Goal: Task Accomplishment & Management: Use online tool/utility

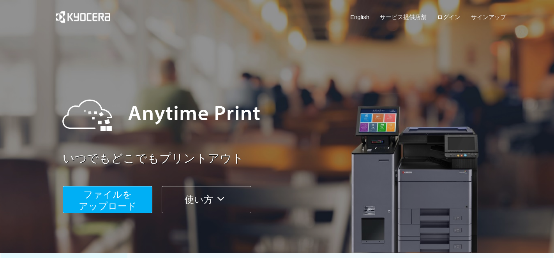
click at [110, 205] on span "ファイルを ​​アップロード" at bounding box center [108, 200] width 58 height 22
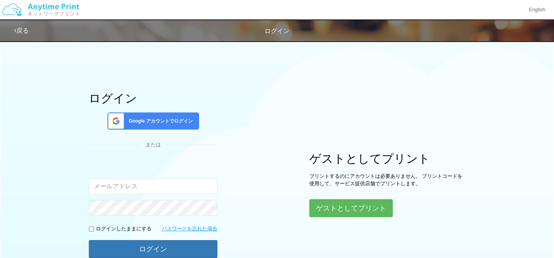
click at [154, 116] on div "Google アカウントでログイン" at bounding box center [154, 121] width 92 height 17
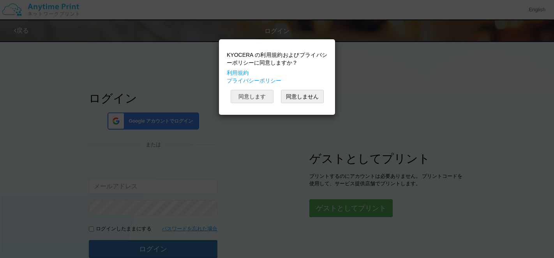
click at [256, 95] on button "同意します" at bounding box center [252, 96] width 43 height 13
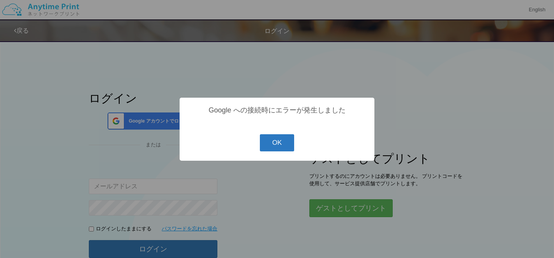
click at [279, 145] on button "OK" at bounding box center [277, 142] width 35 height 17
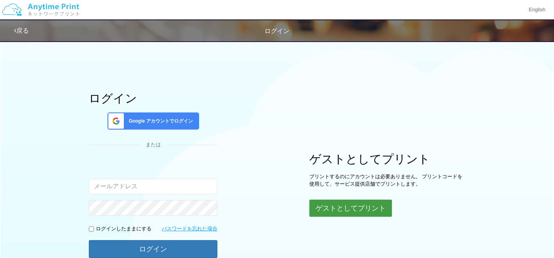
click at [330, 206] on button "ゲストとしてプリント" at bounding box center [350, 208] width 83 height 17
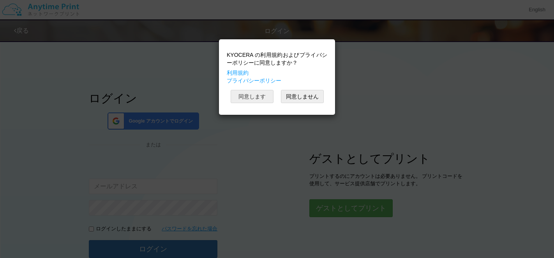
click at [247, 97] on button "同意します" at bounding box center [252, 96] width 43 height 13
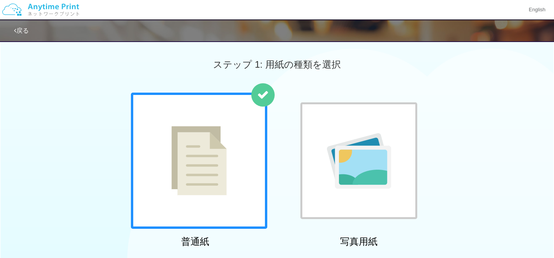
click at [202, 196] on img at bounding box center [198, 160] width 55 height 69
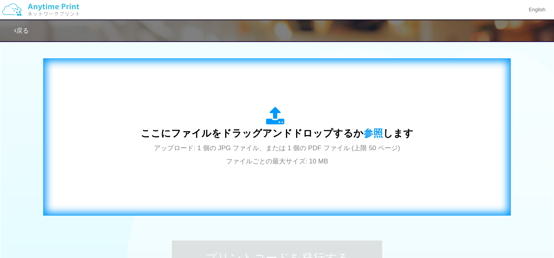
scroll to position [245, 0]
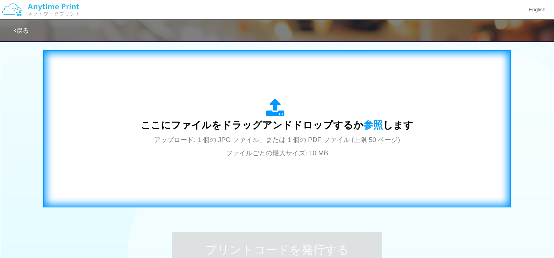
click at [248, 155] on span "アップロード: 1 個の JPG ファイル、または 1 個の PDF ファイル (上限 50 ページ) ファイルごとの最大サイズ: 10 MB" at bounding box center [277, 146] width 246 height 21
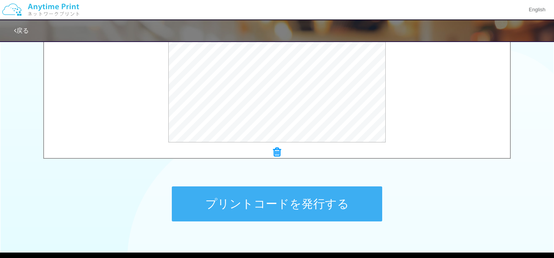
scroll to position [334, 0]
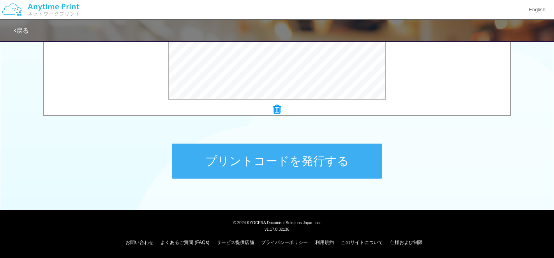
click at [247, 168] on button "プリントコードを発行する" at bounding box center [277, 161] width 210 height 35
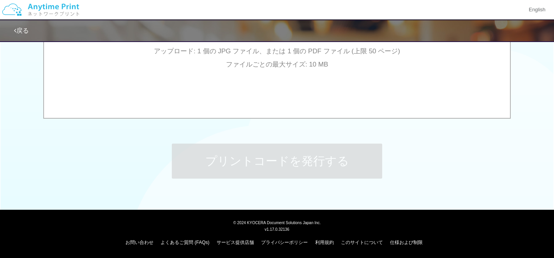
scroll to position [0, 0]
